Goal: Find specific page/section: Find specific page/section

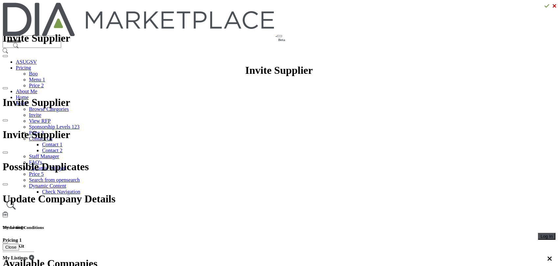
click at [540, 234] on span "Log In" at bounding box center [546, 236] width 12 height 5
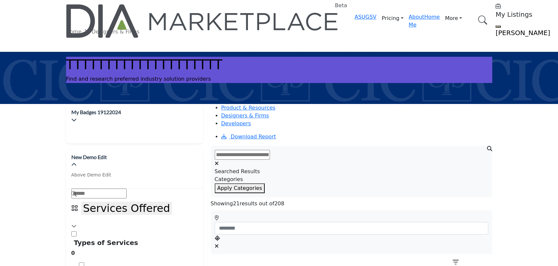
scroll to position [109, 0]
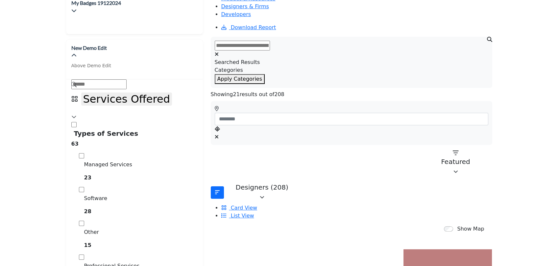
click at [444, 225] on div "Show Map" at bounding box center [464, 229] width 40 height 8
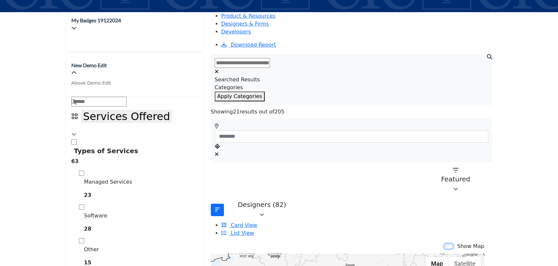
scroll to position [109, 0]
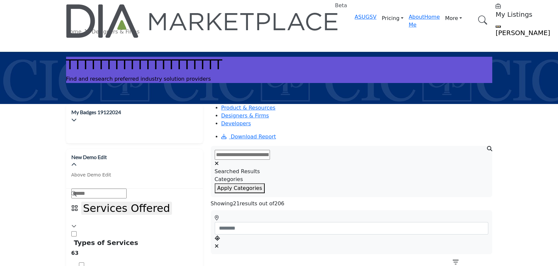
type input "**********"
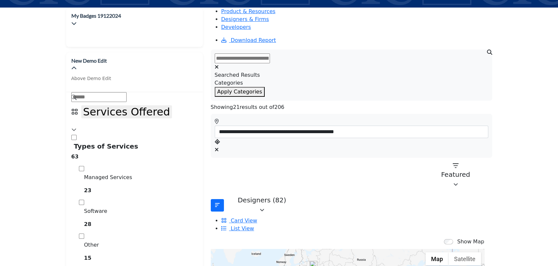
scroll to position [109, 0]
